Goal: Information Seeking & Learning: Learn about a topic

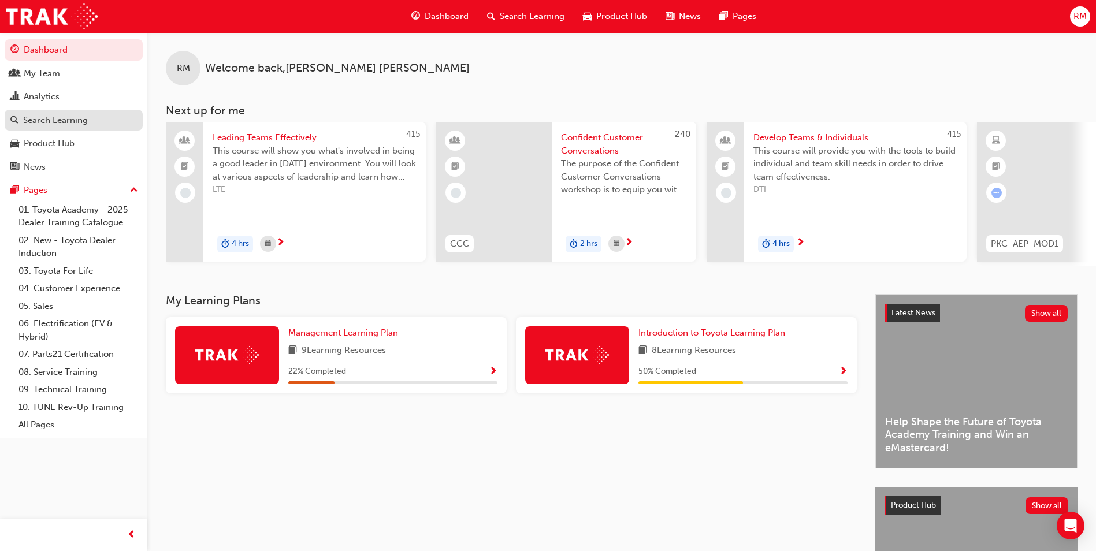
click at [105, 118] on div "Search Learning" at bounding box center [73, 120] width 126 height 14
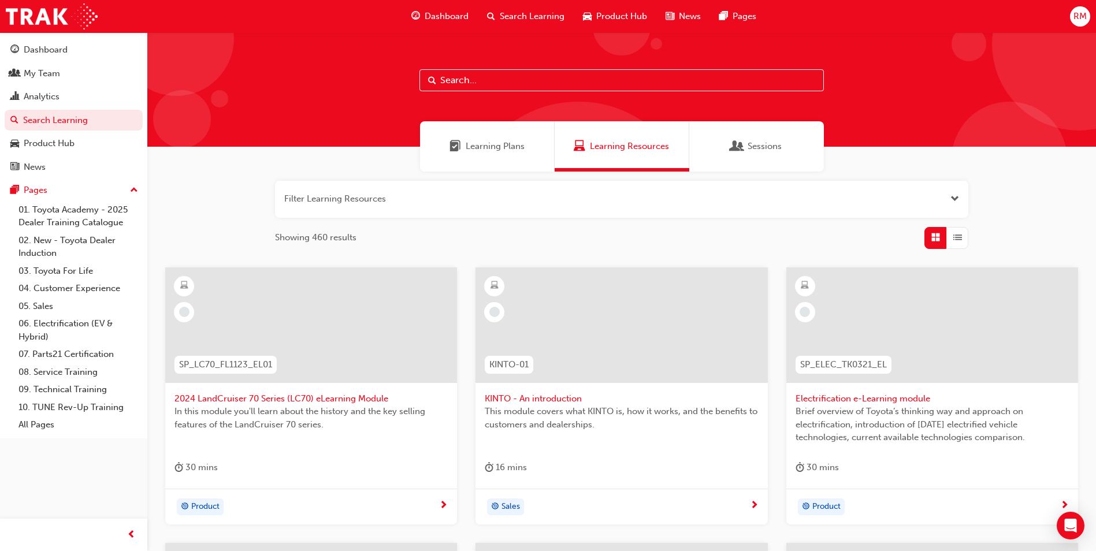
click at [456, 13] on span "Dashboard" at bounding box center [446, 16] width 44 height 13
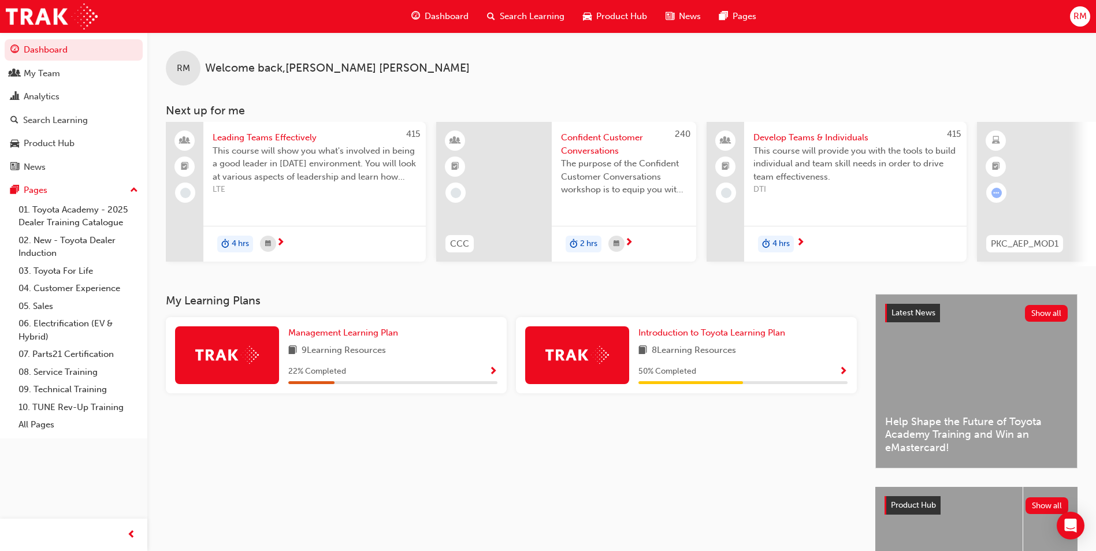
click at [609, 18] on span "Product Hub" at bounding box center [621, 16] width 51 height 13
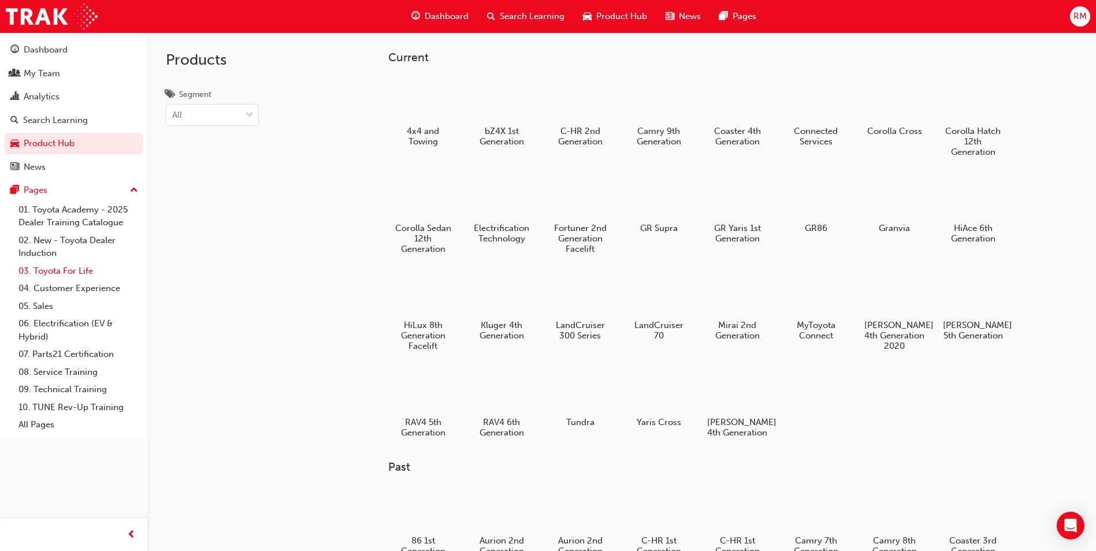
click at [76, 274] on link "03. Toyota For Life" at bounding box center [78, 271] width 129 height 18
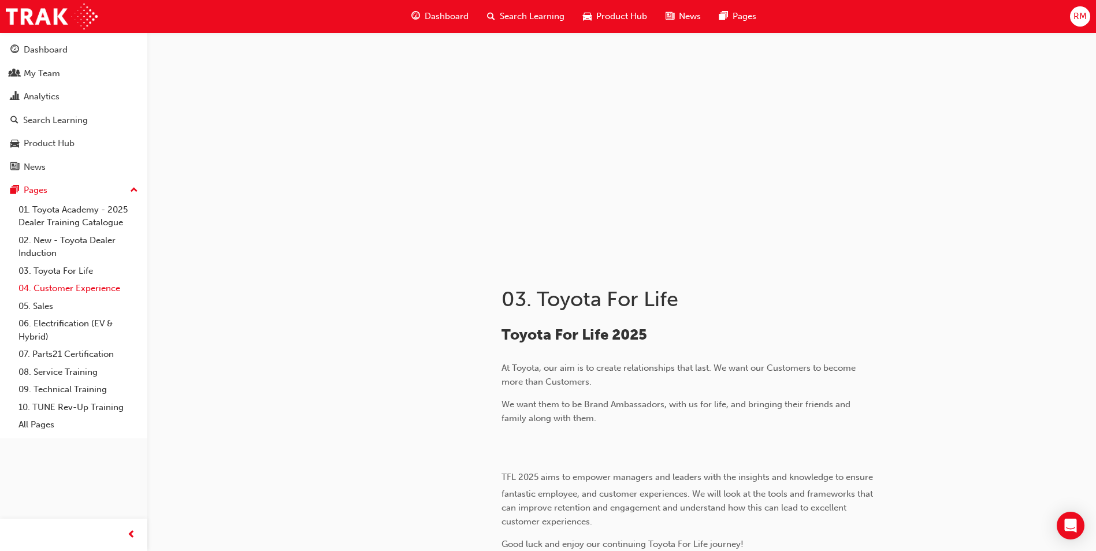
click at [80, 291] on link "04. Customer Experience" at bounding box center [78, 289] width 129 height 18
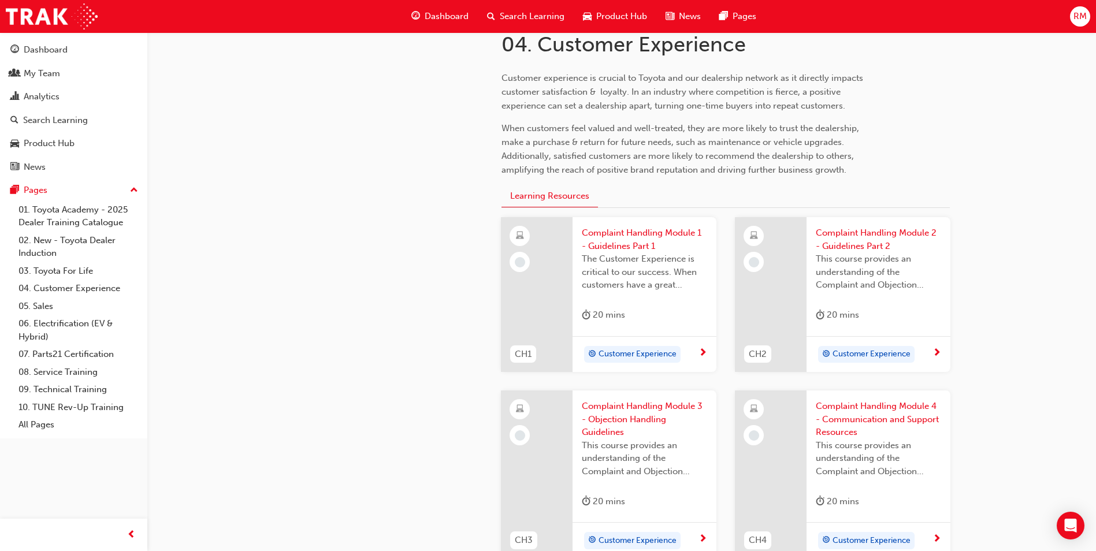
scroll to position [231, 0]
